Goal: Task Accomplishment & Management: Manage account settings

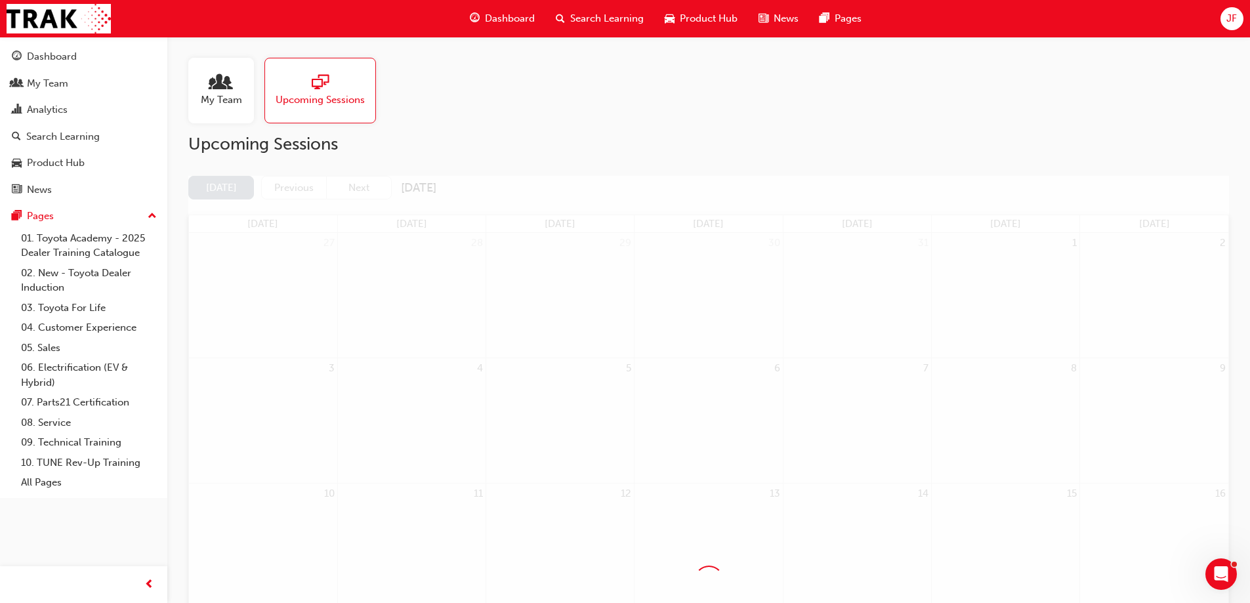
click at [1229, 22] on span "JF" at bounding box center [1231, 18] width 10 height 15
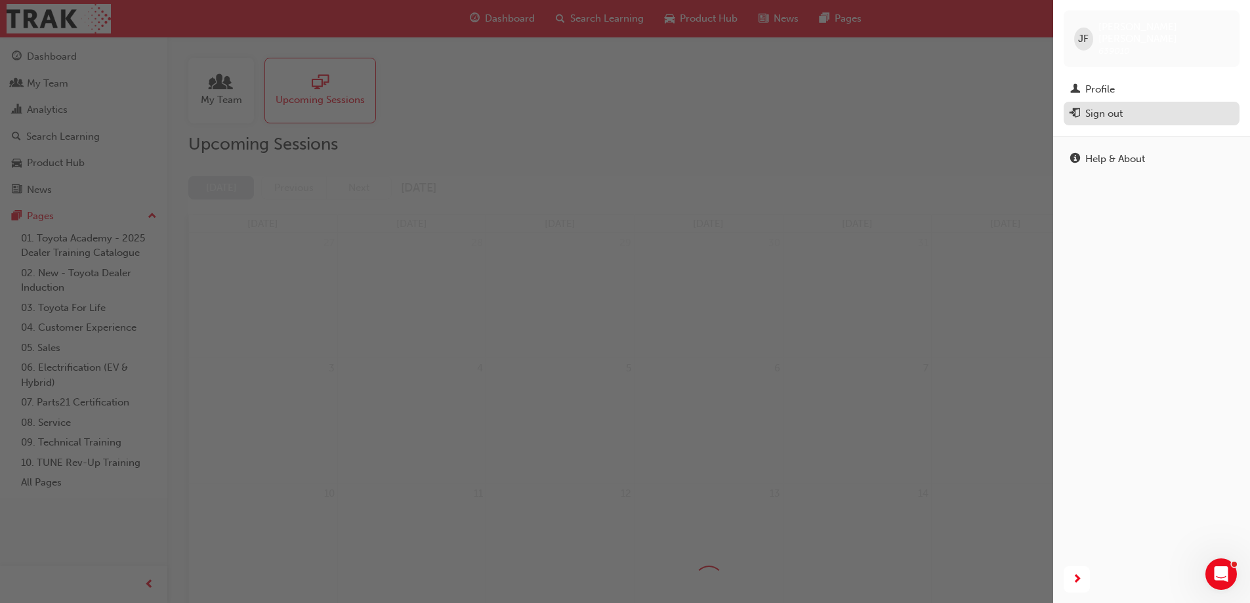
click at [1112, 106] on div "Sign out" at bounding box center [1103, 113] width 37 height 15
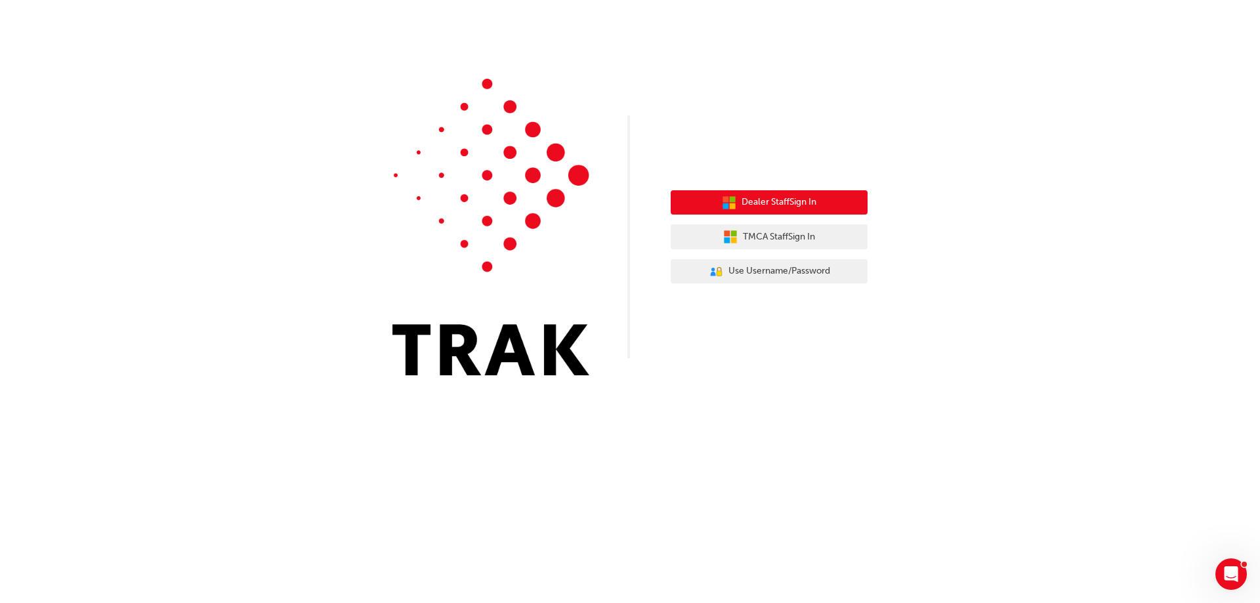
click at [790, 204] on span "Dealer Staff Sign In" at bounding box center [778, 202] width 75 height 15
